Goal: Information Seeking & Learning: Learn about a topic

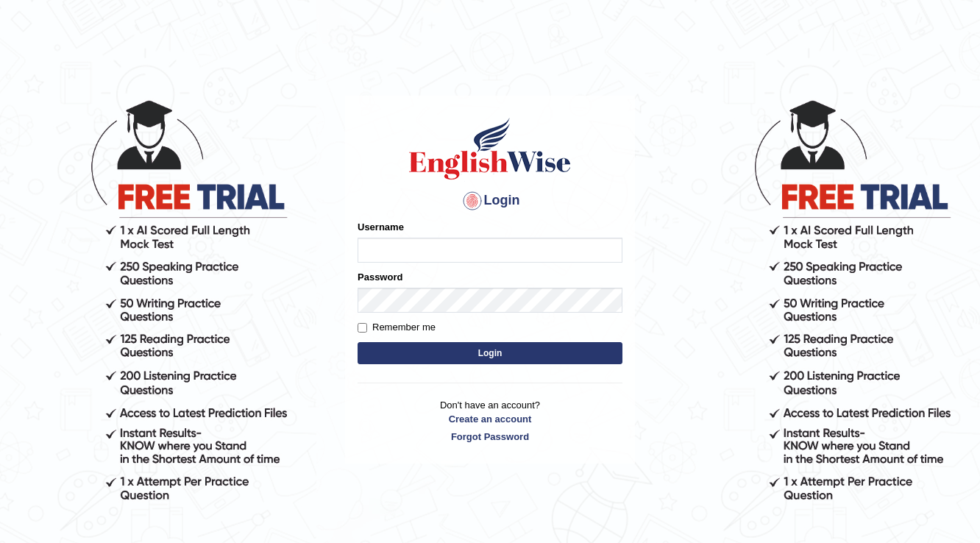
click at [480, 254] on input "Username" at bounding box center [489, 250] width 265 height 25
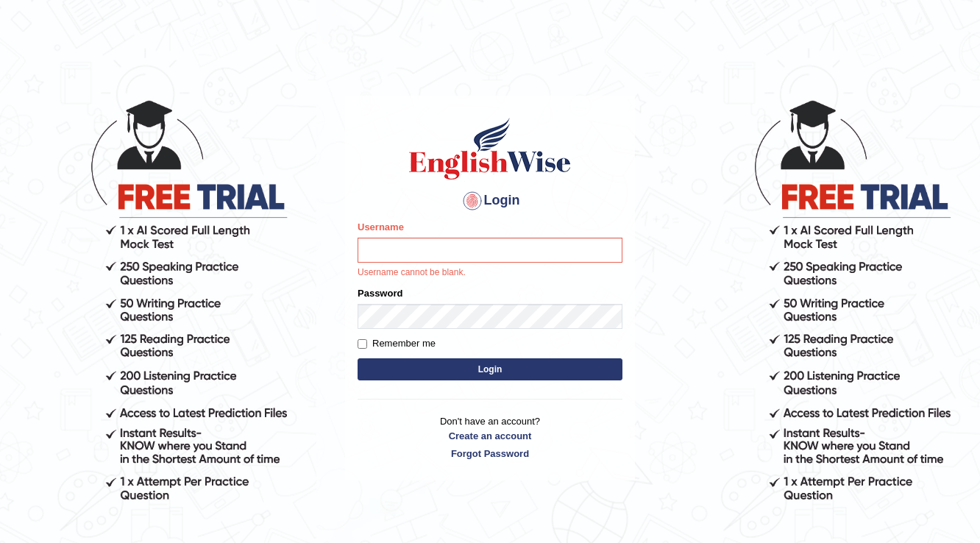
click at [456, 215] on div "Login Please fix the following errors: Username Username cannot be blank. Passw…" at bounding box center [490, 288] width 290 height 385
click at [460, 217] on div "Login Please fix the following errors: Username Username cannot be blank. Passw…" at bounding box center [490, 288] width 290 height 385
click at [466, 238] on input "Username" at bounding box center [489, 250] width 265 height 25
type input "melanie2025"
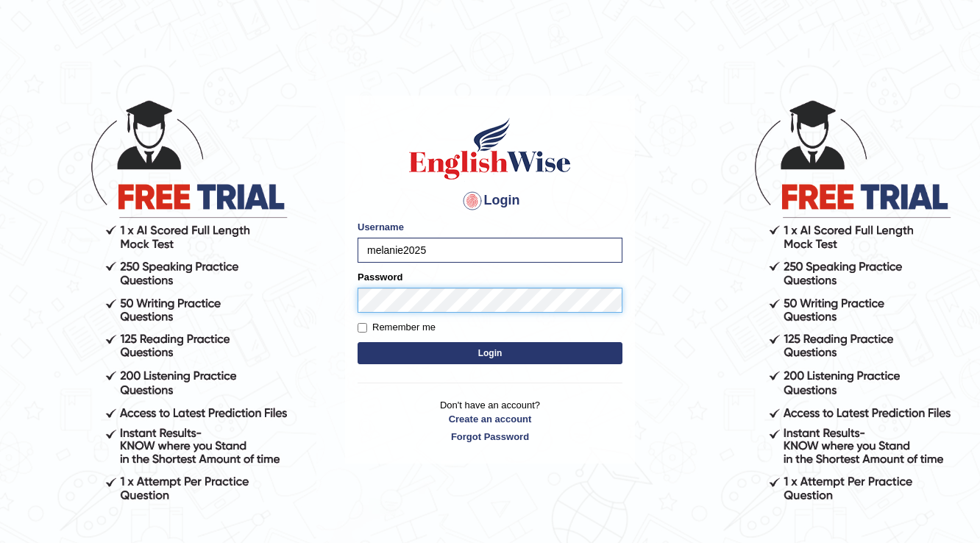
click at [357, 342] on button "Login" at bounding box center [489, 353] width 265 height 22
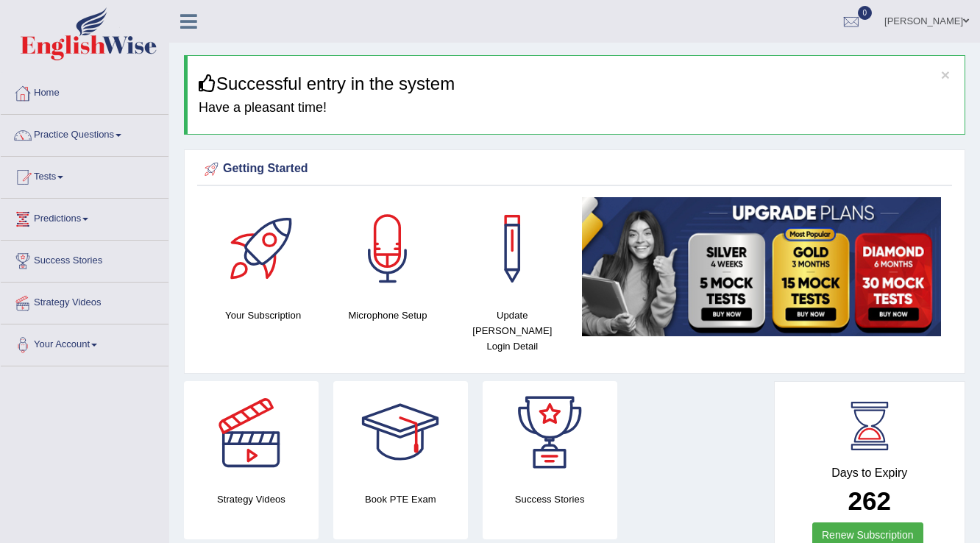
click at [63, 94] on link "Home" at bounding box center [85, 91] width 168 height 37
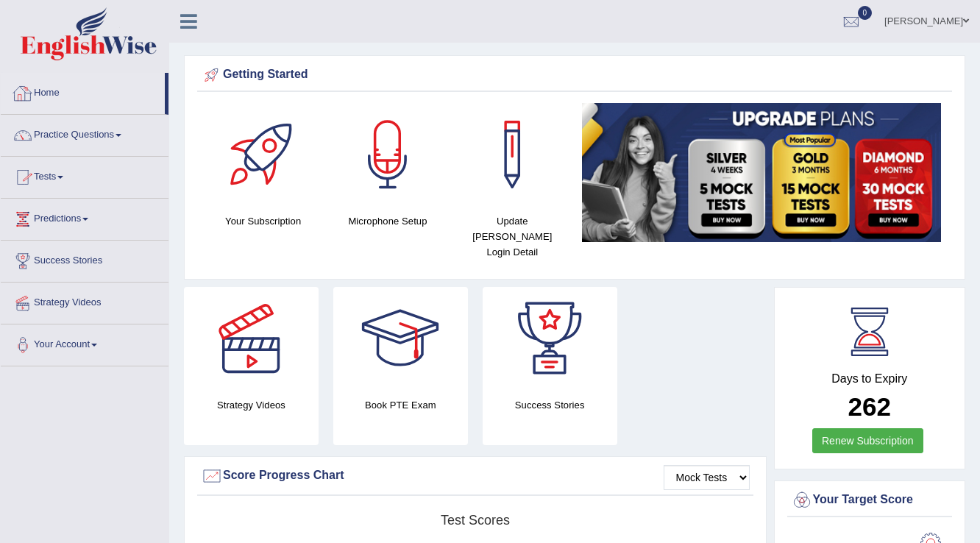
click at [57, 93] on link "Home" at bounding box center [83, 91] width 164 height 37
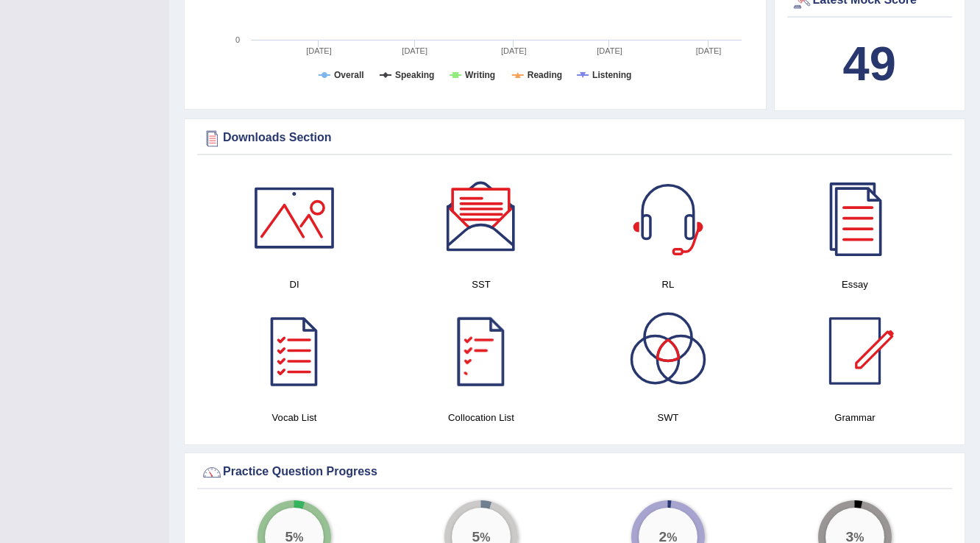
scroll to position [647, 0]
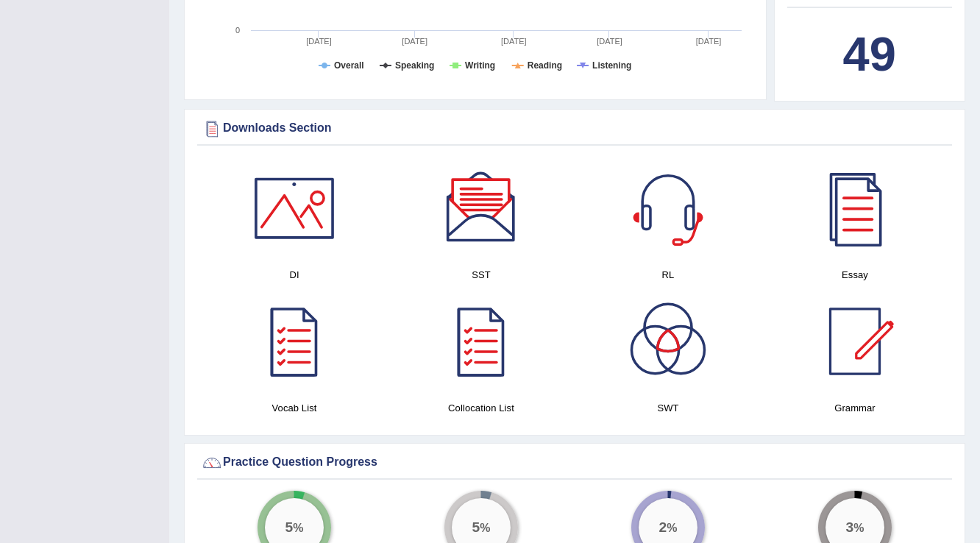
click at [683, 334] on div at bounding box center [667, 341] width 103 height 103
click at [300, 191] on div at bounding box center [294, 208] width 103 height 103
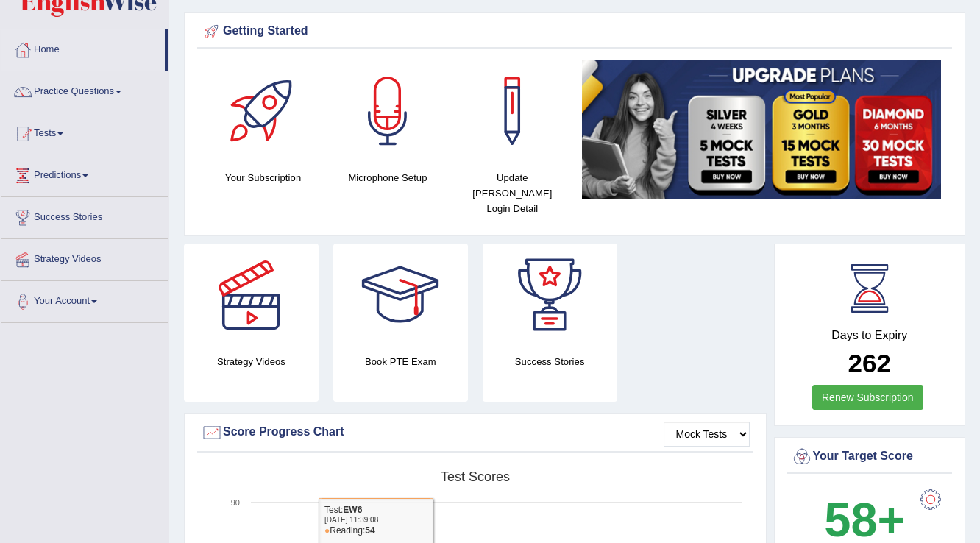
scroll to position [0, 0]
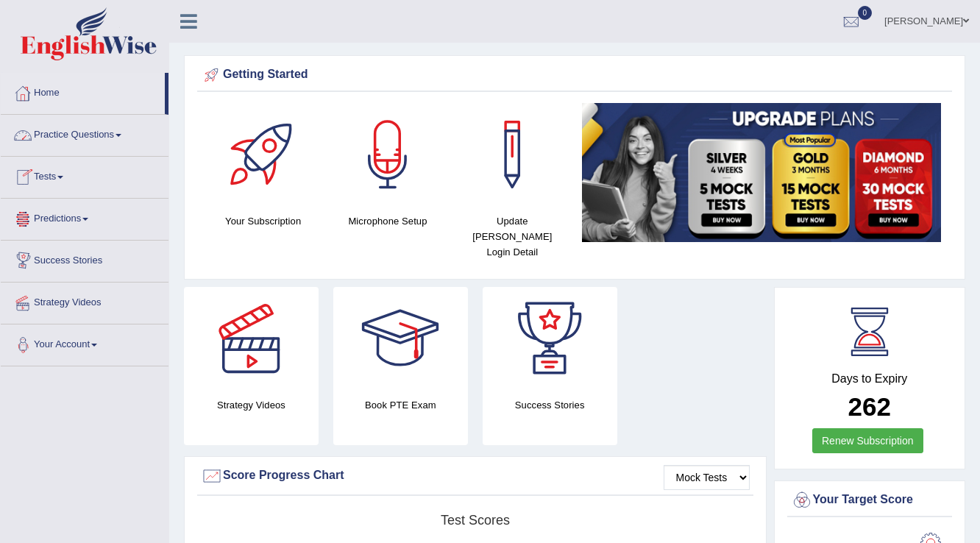
click at [51, 91] on link "Home" at bounding box center [83, 91] width 164 height 37
click at [65, 174] on link "Tests" at bounding box center [85, 175] width 168 height 37
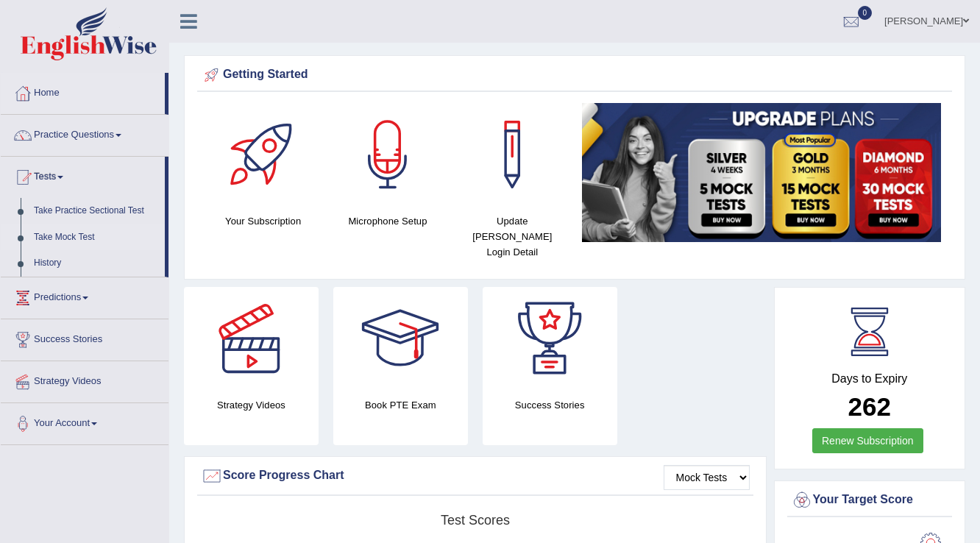
click at [92, 241] on link "Take Mock Test" at bounding box center [96, 237] width 138 height 26
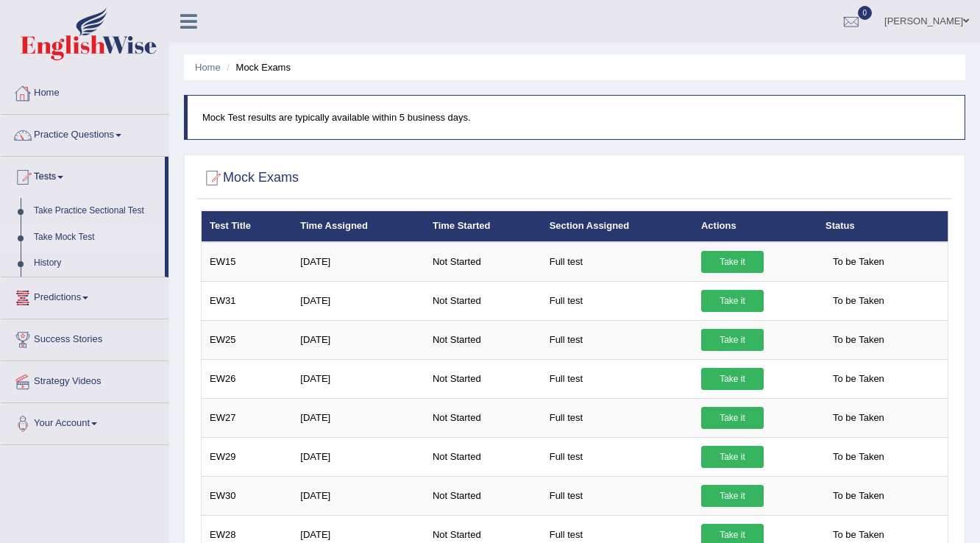
click at [47, 94] on link "Home" at bounding box center [85, 91] width 168 height 37
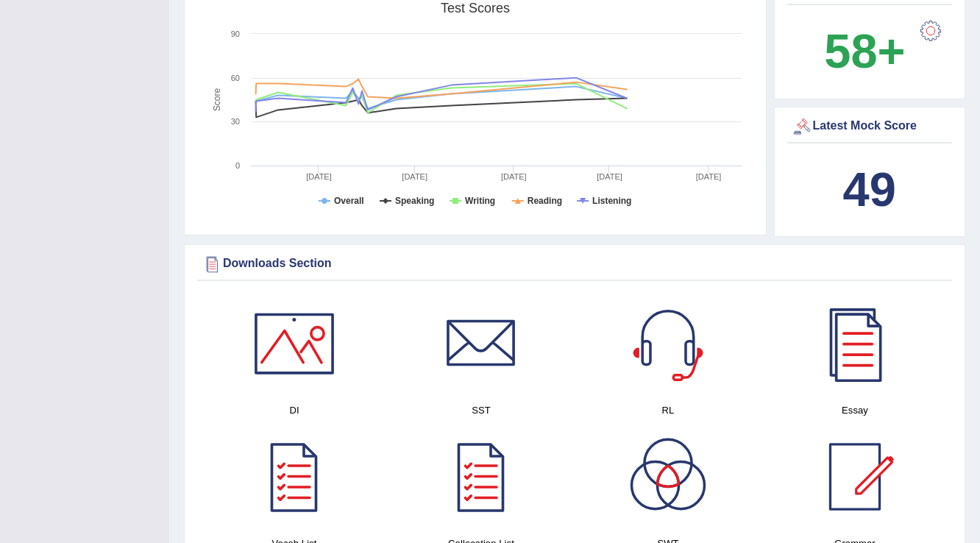
scroll to position [530, 0]
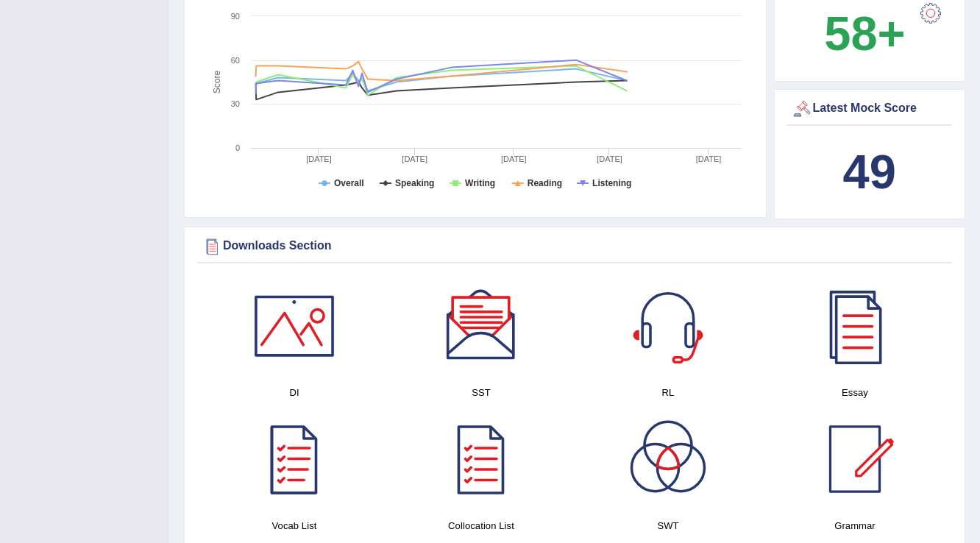
click at [480, 325] on div at bounding box center [481, 325] width 103 height 103
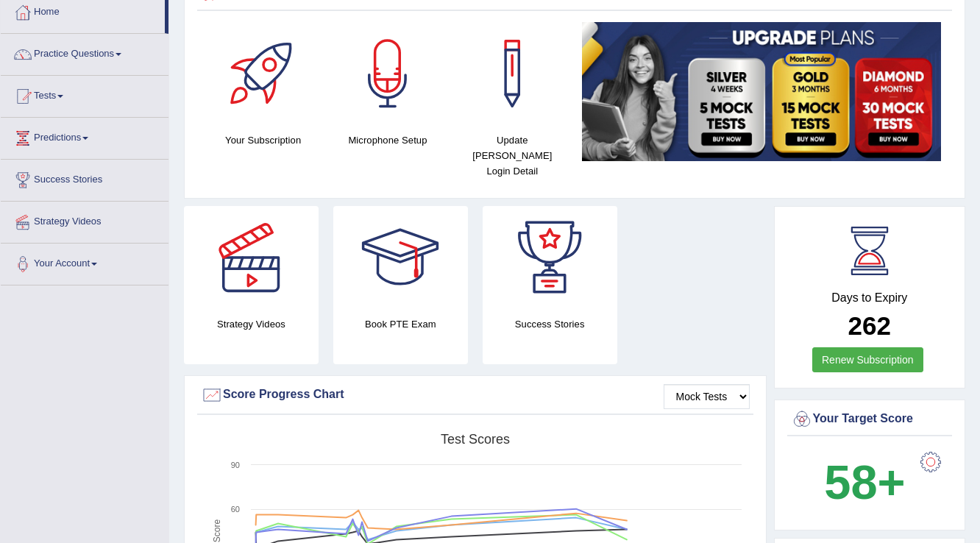
scroll to position [0, 0]
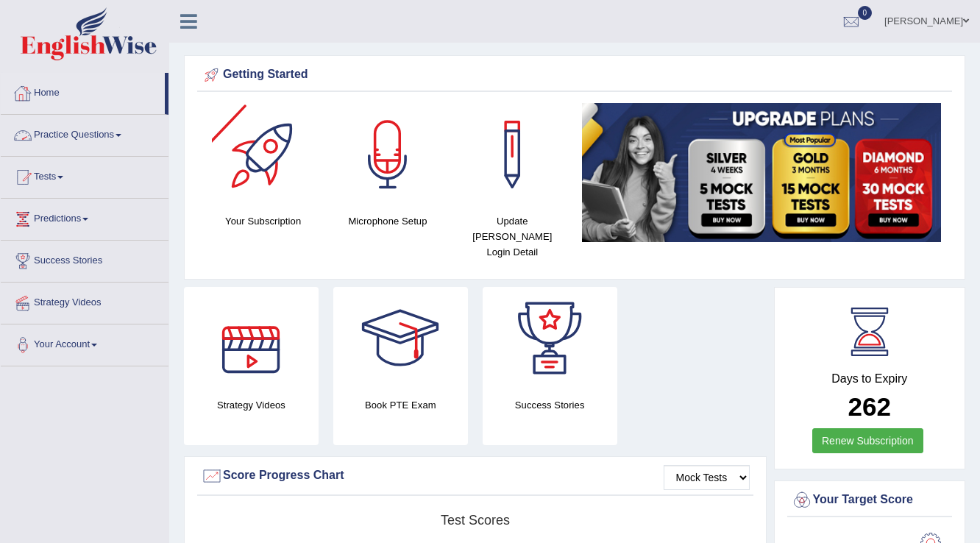
click at [56, 93] on link "Home" at bounding box center [83, 91] width 164 height 37
click at [57, 132] on link "Practice Questions" at bounding box center [85, 133] width 168 height 37
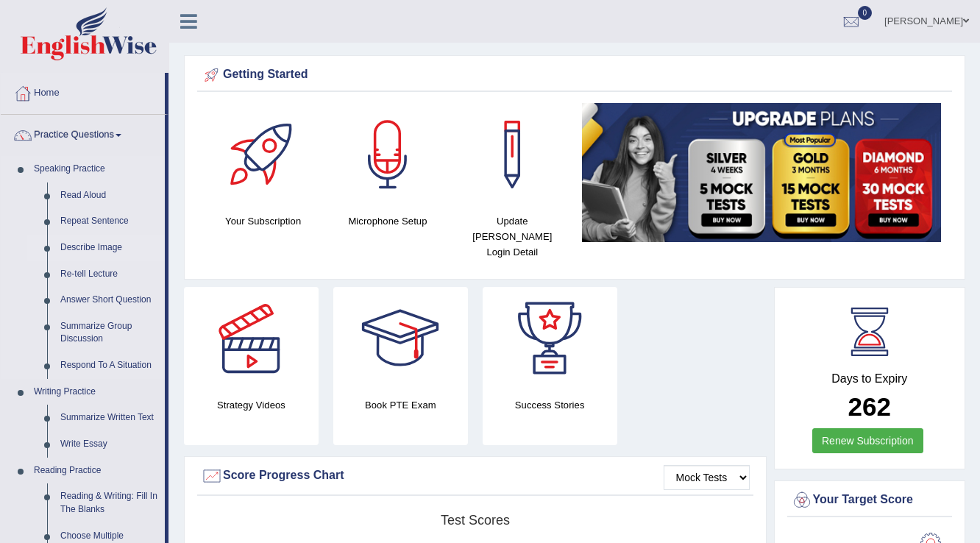
click at [82, 253] on link "Describe Image" at bounding box center [109, 248] width 111 height 26
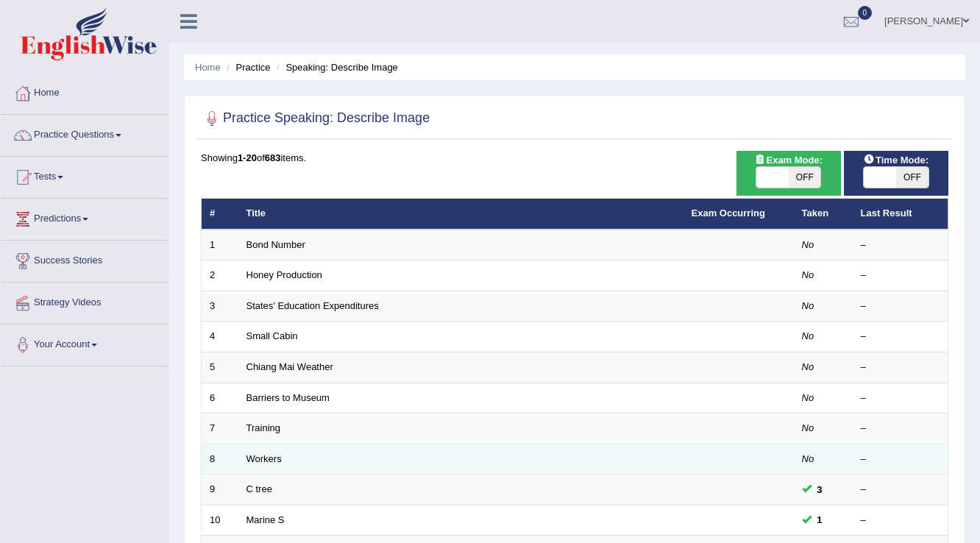
scroll to position [59, 0]
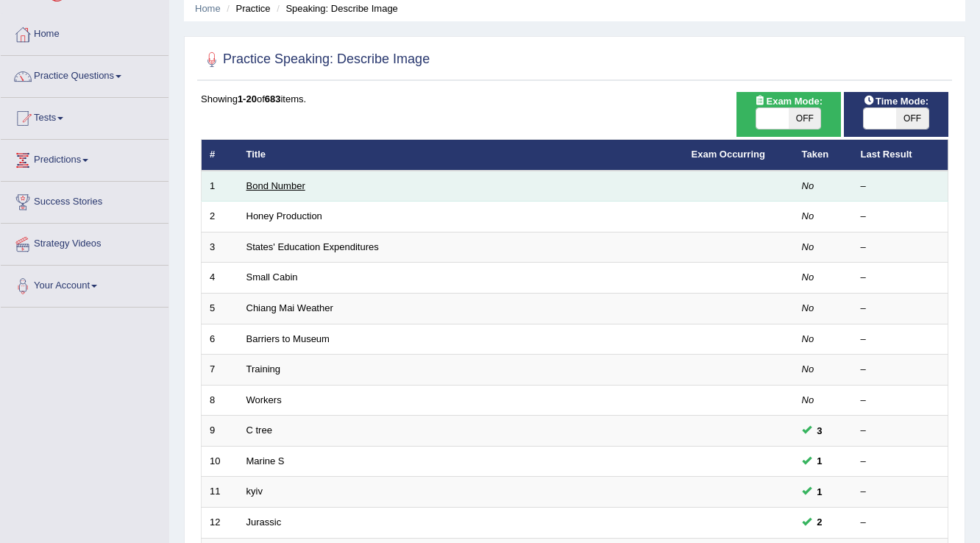
click at [282, 187] on link "Bond Number" at bounding box center [275, 185] width 59 height 11
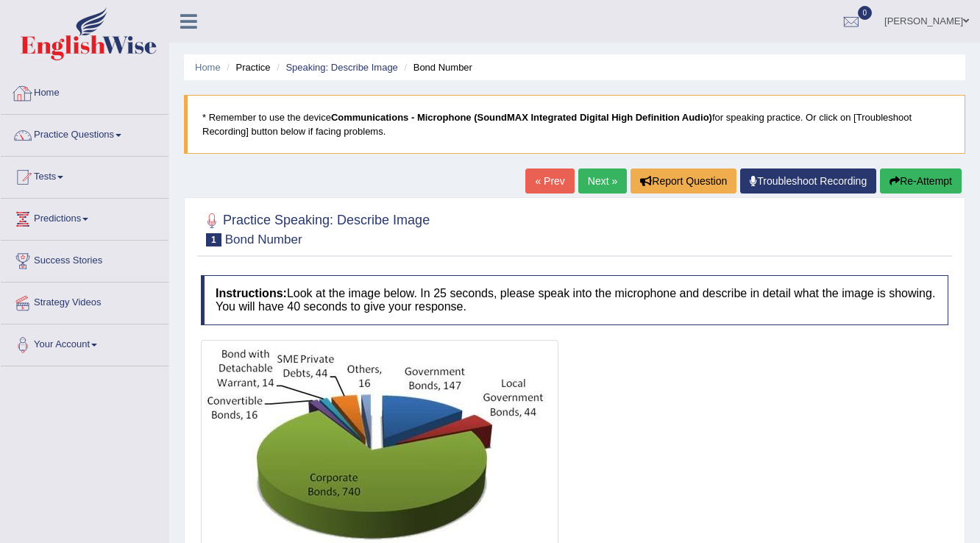
click at [44, 89] on link "Home" at bounding box center [85, 91] width 168 height 37
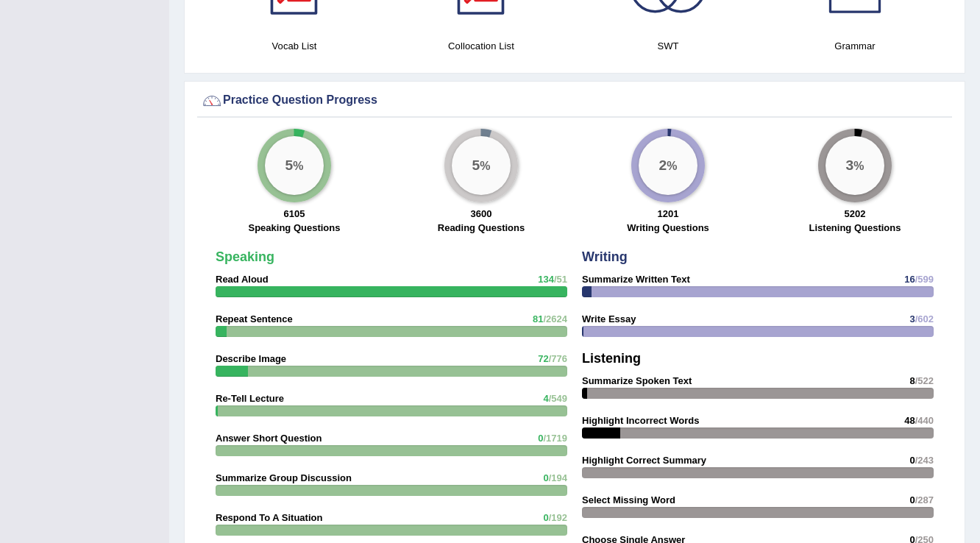
scroll to position [1059, 0]
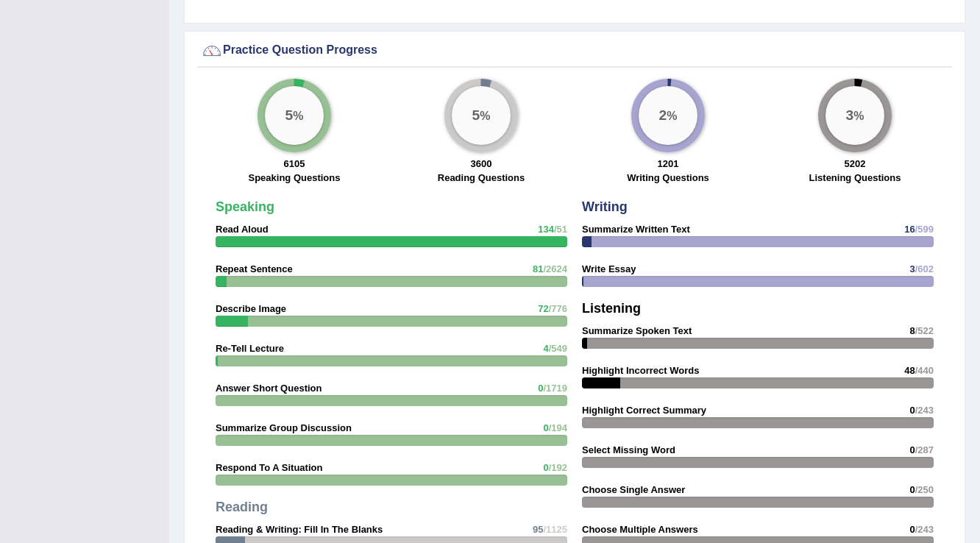
click at [638, 40] on div "Practice Question Progress" at bounding box center [574, 51] width 747 height 22
